Goal: Navigation & Orientation: Find specific page/section

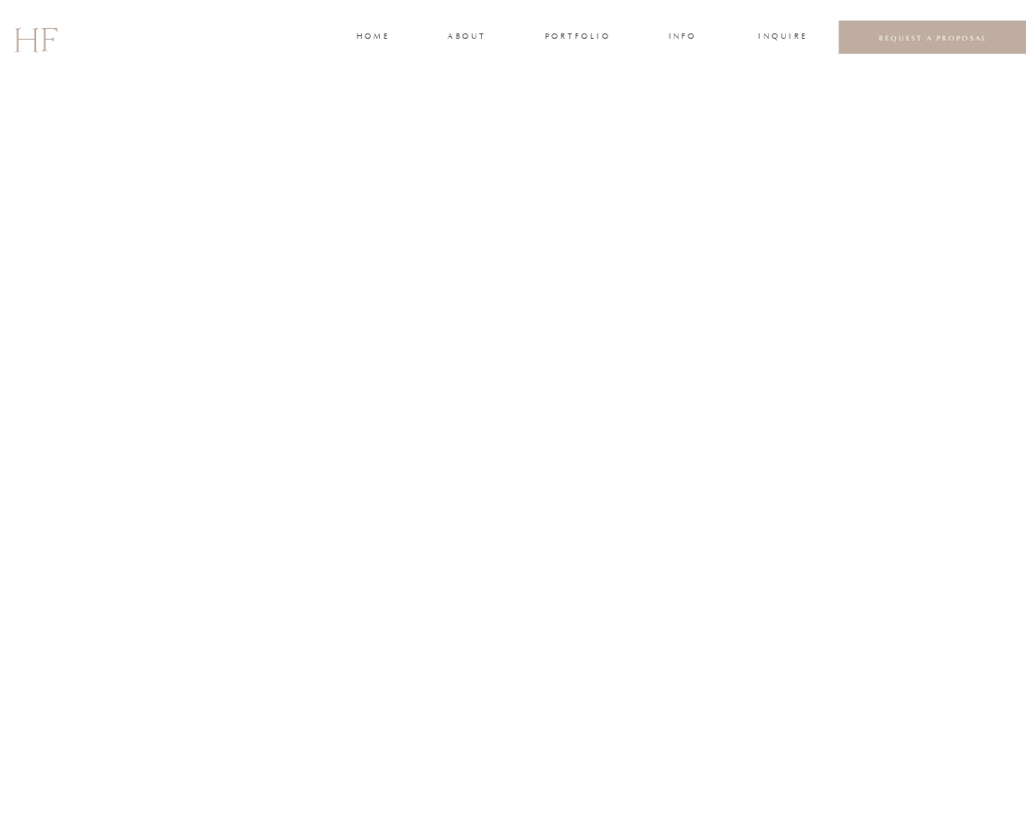
scroll to position [4915, 0]
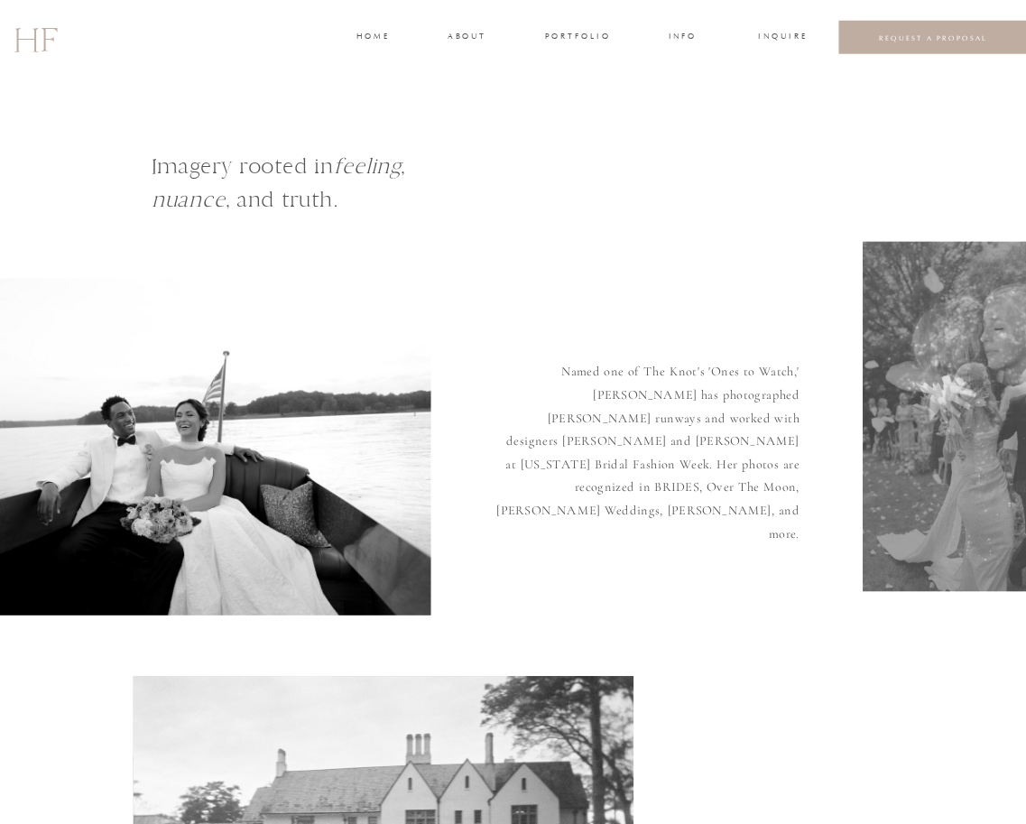
click at [470, 32] on h3 "about" at bounding box center [466, 37] width 36 height 15
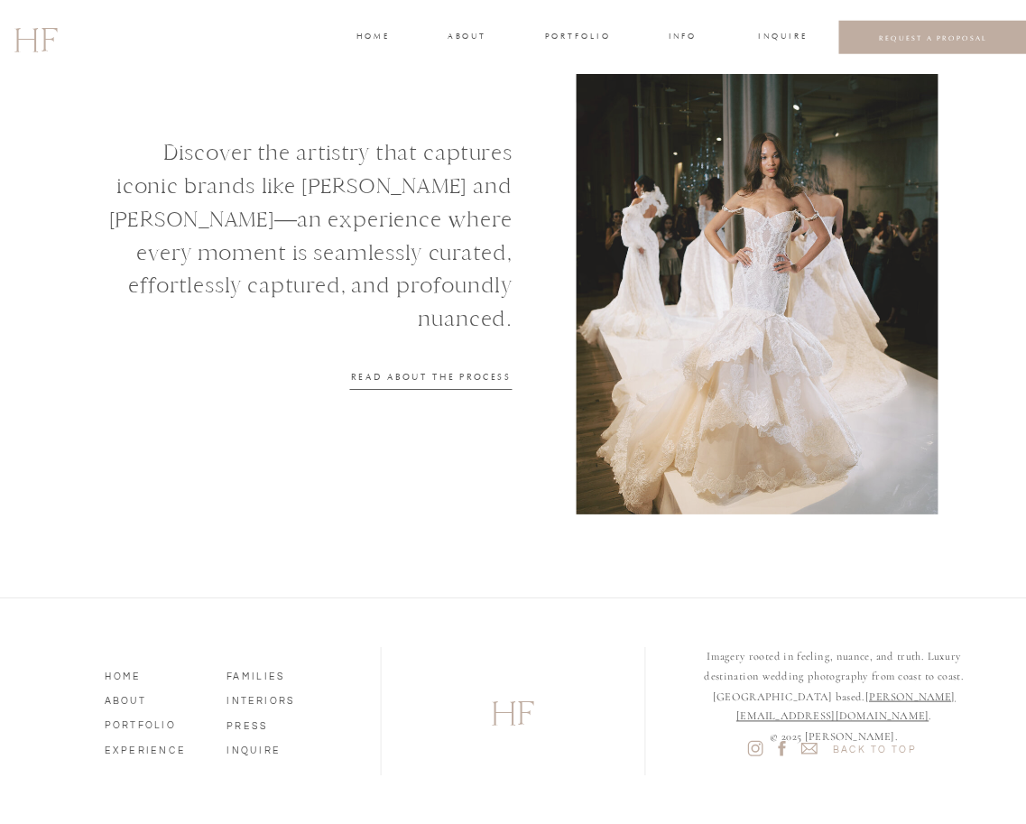
scroll to position [2074, 0]
